Goal: Find specific page/section: Find specific page/section

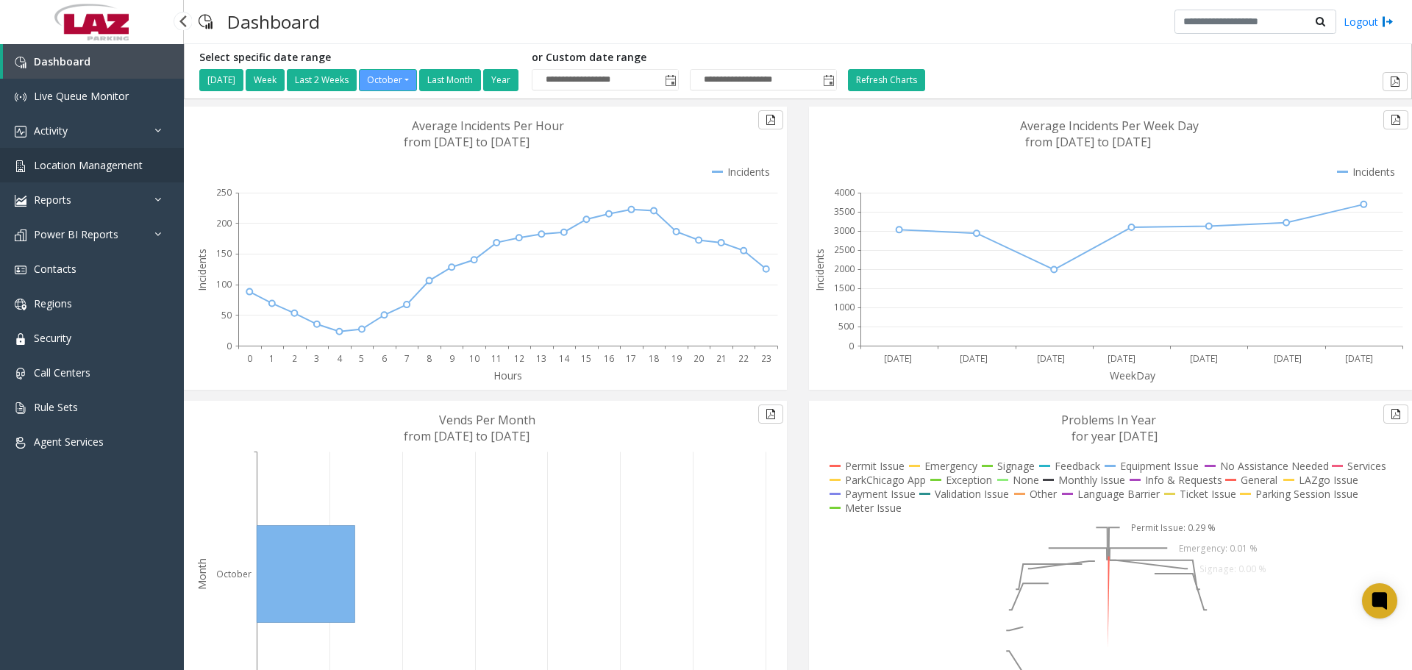
click at [88, 166] on span "Location Management" at bounding box center [88, 165] width 109 height 14
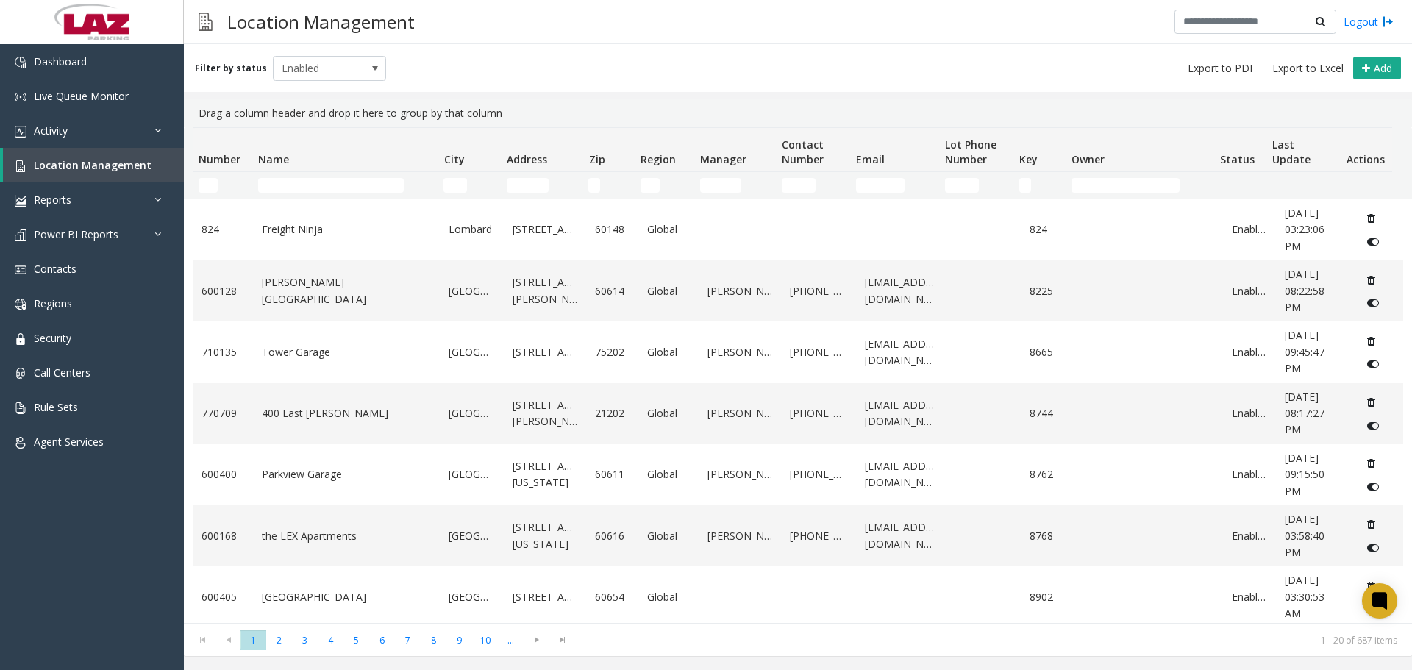
drag, startPoint x: 225, startPoint y: 174, endPoint x: 216, endPoint y: 183, distance: 12.5
click at [224, 174] on kendo-grid-filter-cell-operators "Number Filter" at bounding box center [233, 185] width 25 height 25
click at [216, 184] on input "Number Filter" at bounding box center [208, 185] width 19 height 15
paste input "******"
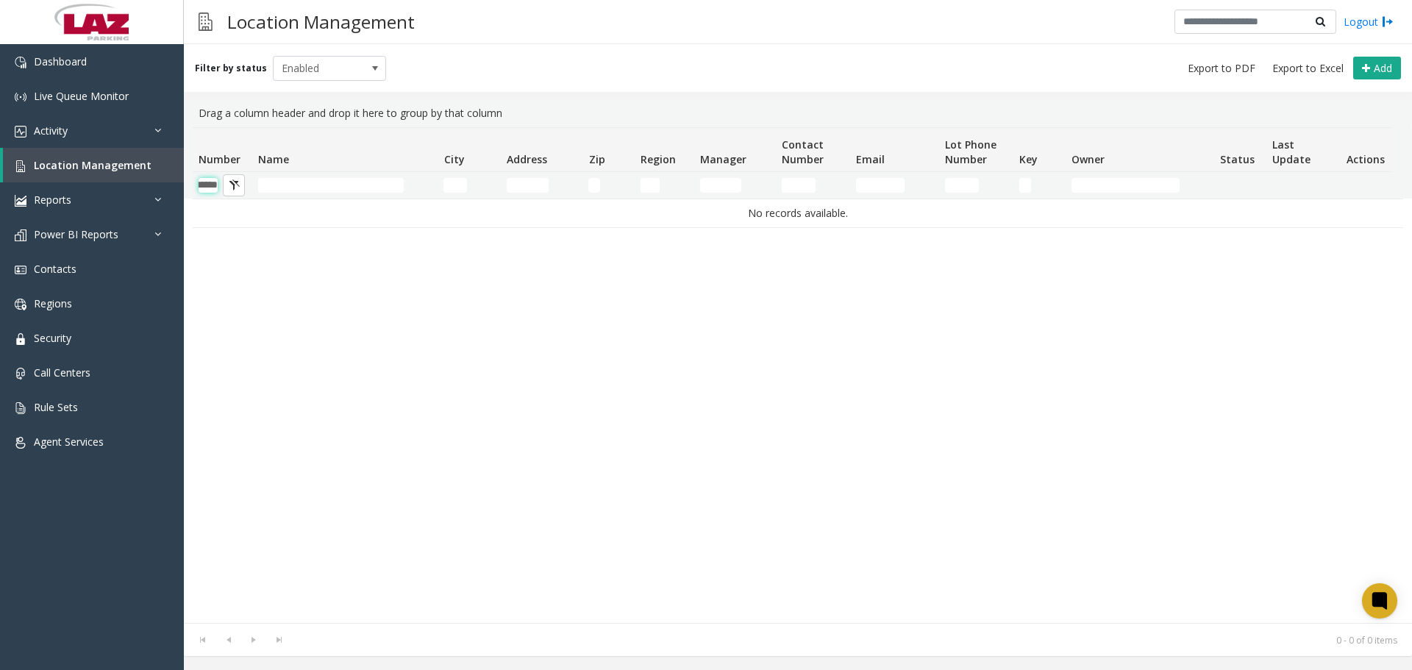
scroll to position [0, 24]
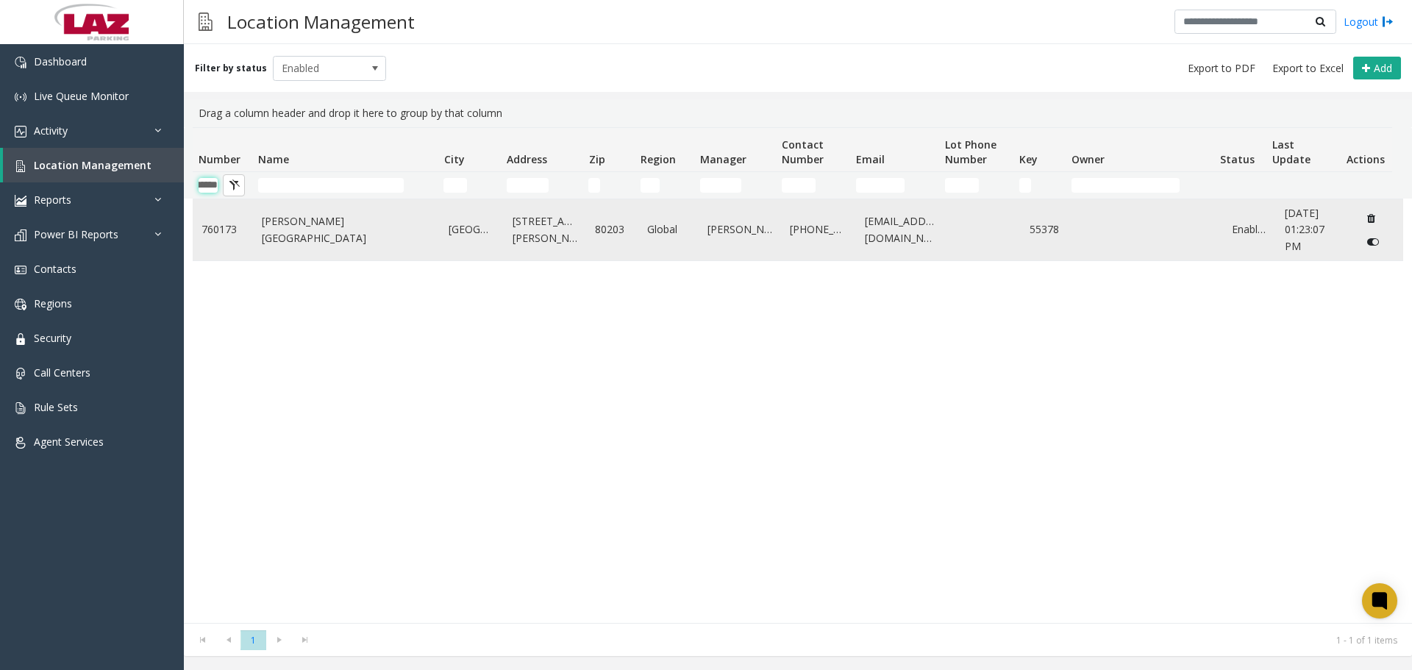
type input "******"
click at [289, 221] on td "[PERSON_NAME][GEOGRAPHIC_DATA]" at bounding box center [347, 229] width 188 height 61
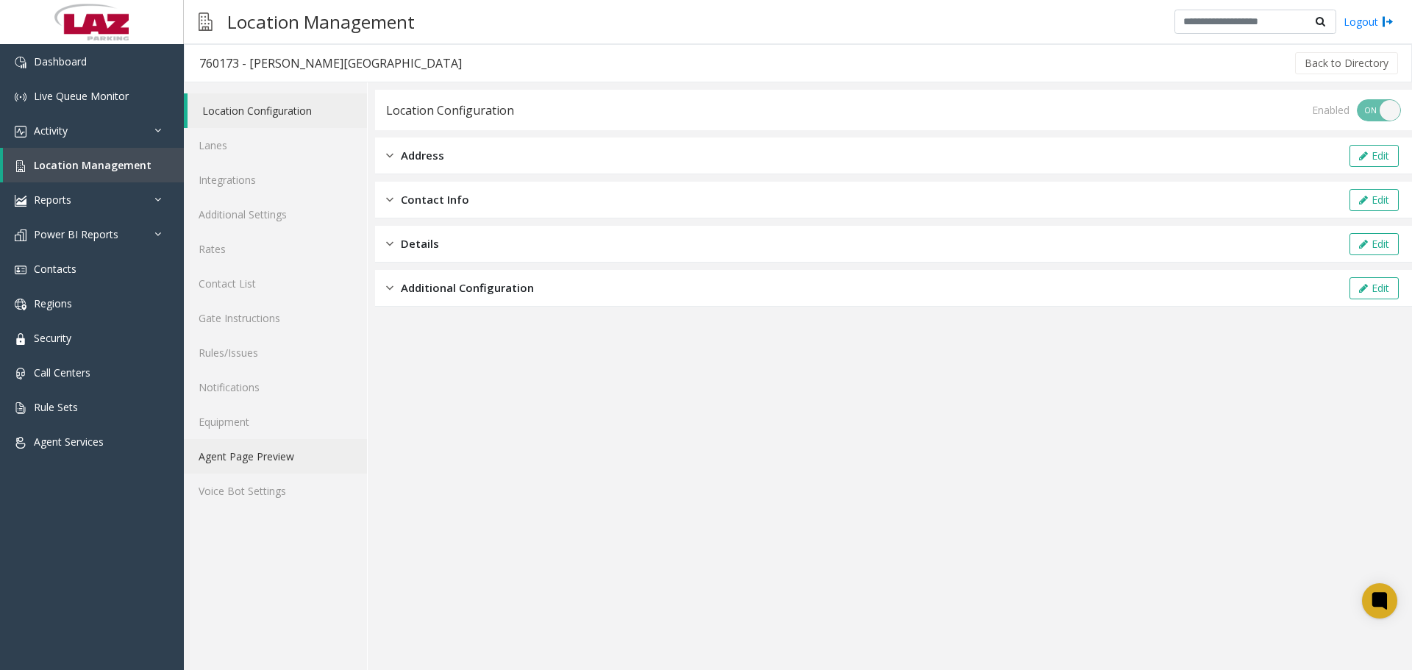
click at [263, 459] on link "Agent Page Preview" at bounding box center [275, 456] width 183 height 35
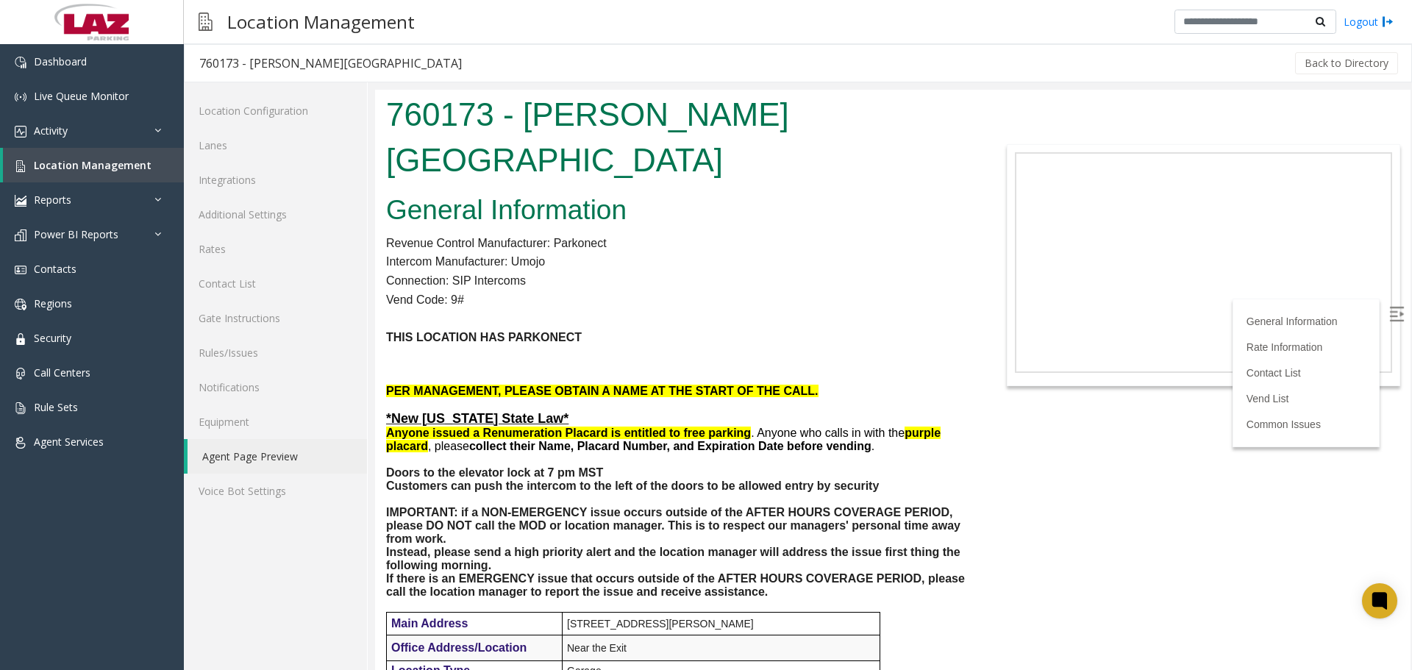
click at [665, 328] on p "THIS LOCATION HAS PARKONECT" at bounding box center [677, 337] width 582 height 19
click at [1392, 321] on img at bounding box center [1396, 314] width 15 height 15
click at [719, 252] on p "Intercom Manufacturer: Umojo" at bounding box center [677, 261] width 582 height 19
